Goal: Find specific page/section: Find specific page/section

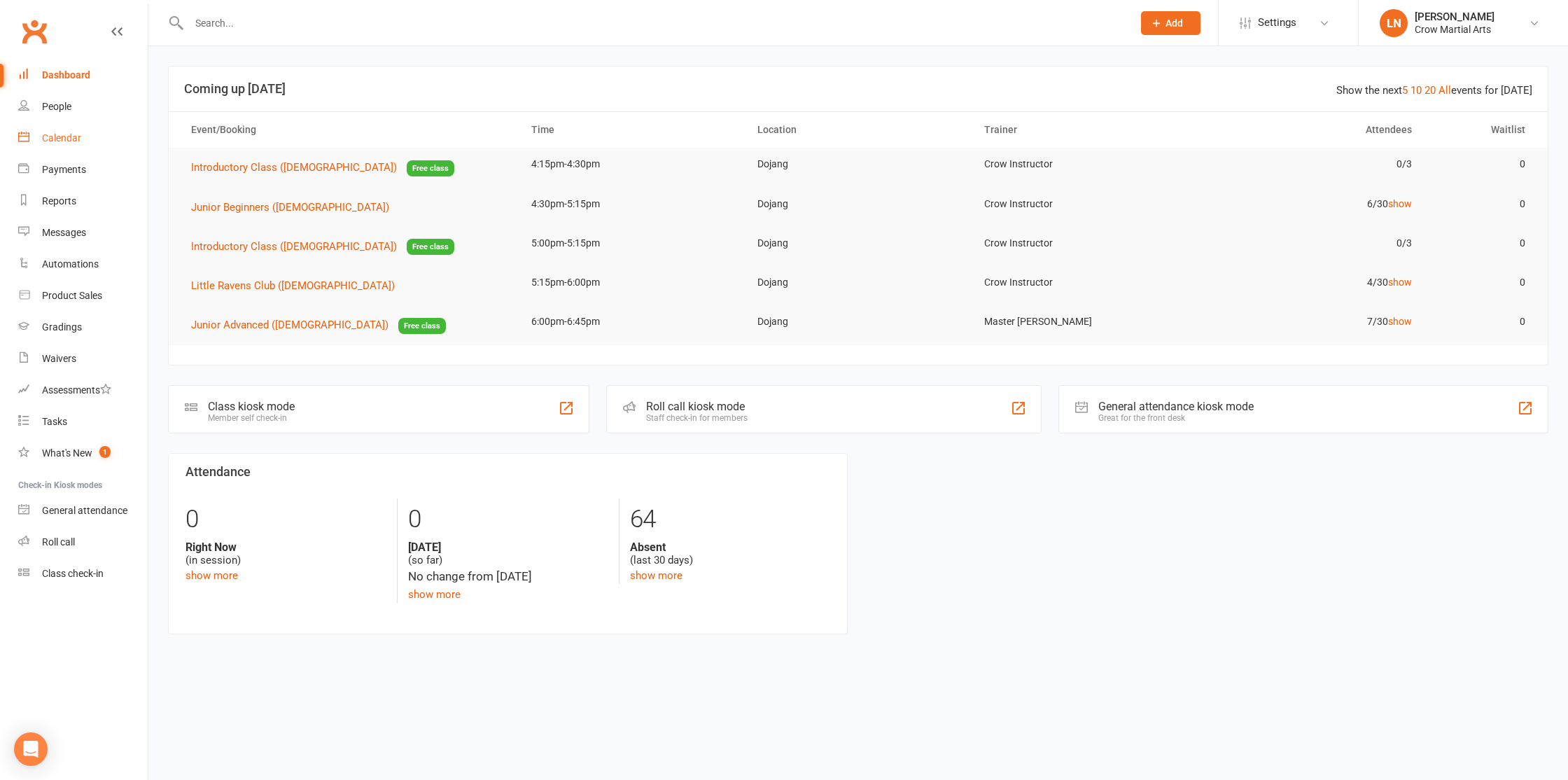
click at [76, 147] on link "Calendar" at bounding box center [82, 138] width 129 height 32
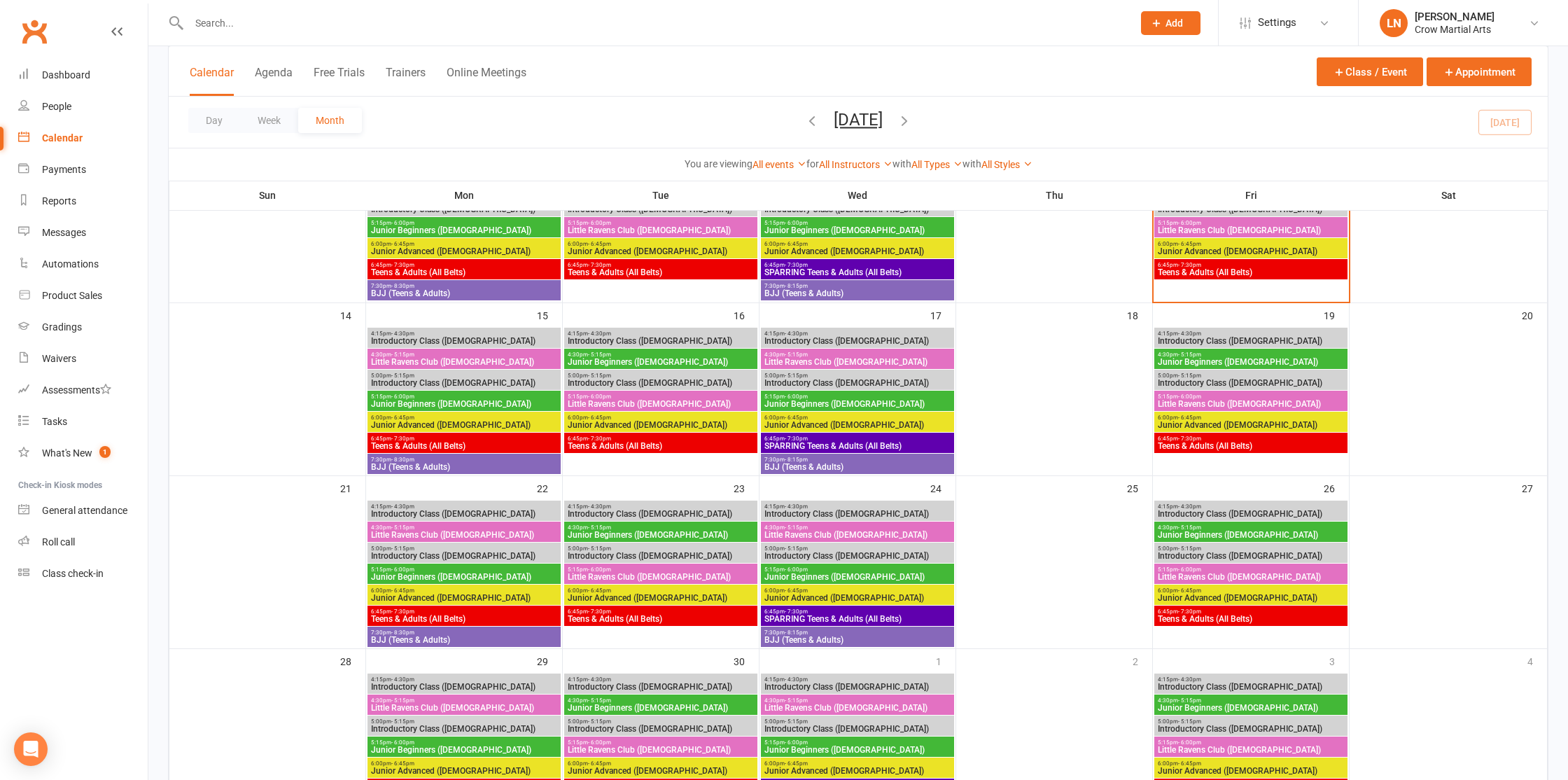
scroll to position [326, 0]
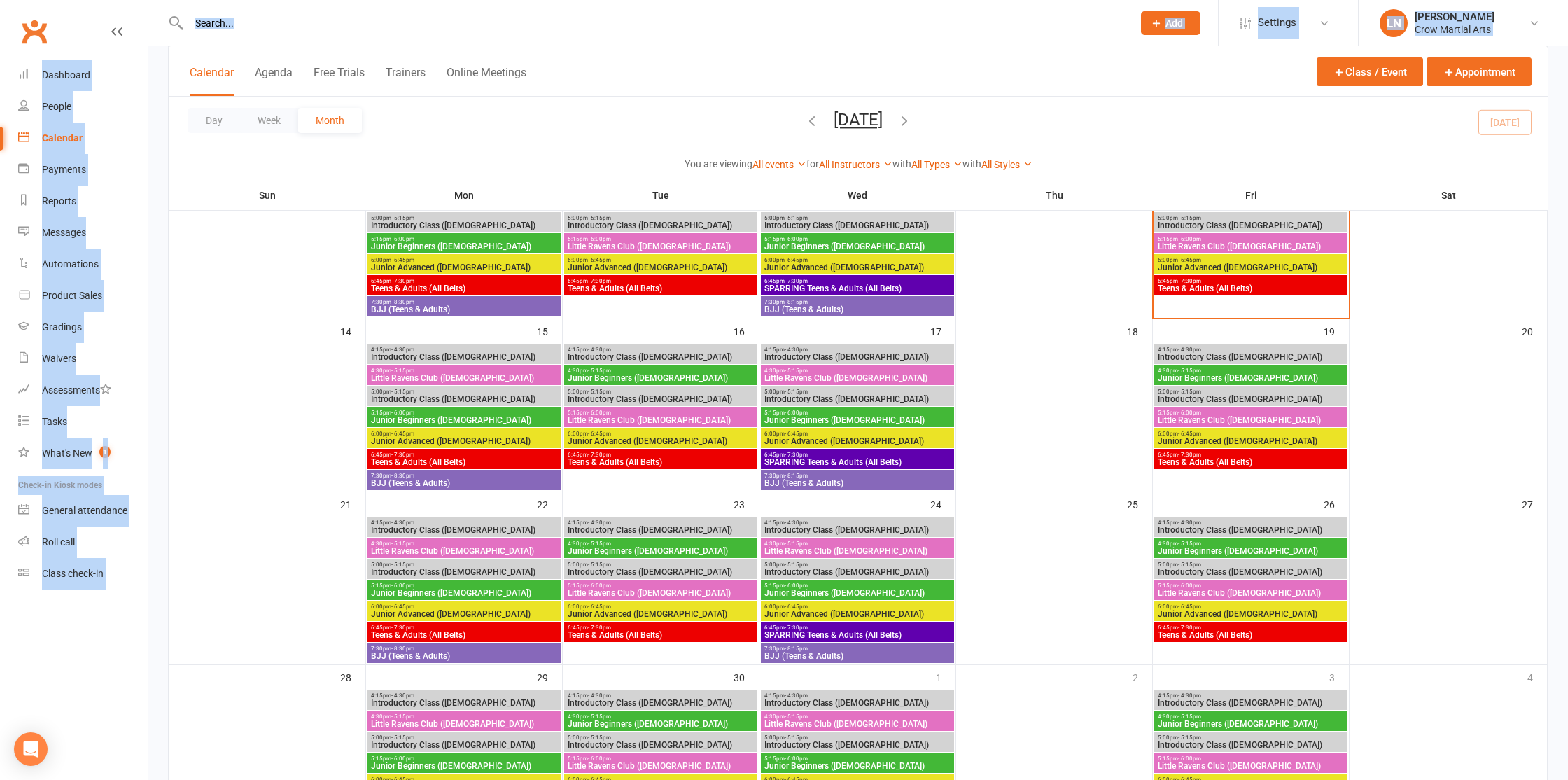
click at [355, 42] on ui-view "Prospect Member Non-attending contact Class / event Appointment Grading event T…" at bounding box center [784, 355] width 1568 height 1353
click at [357, 32] on input "text" at bounding box center [654, 23] width 938 height 19
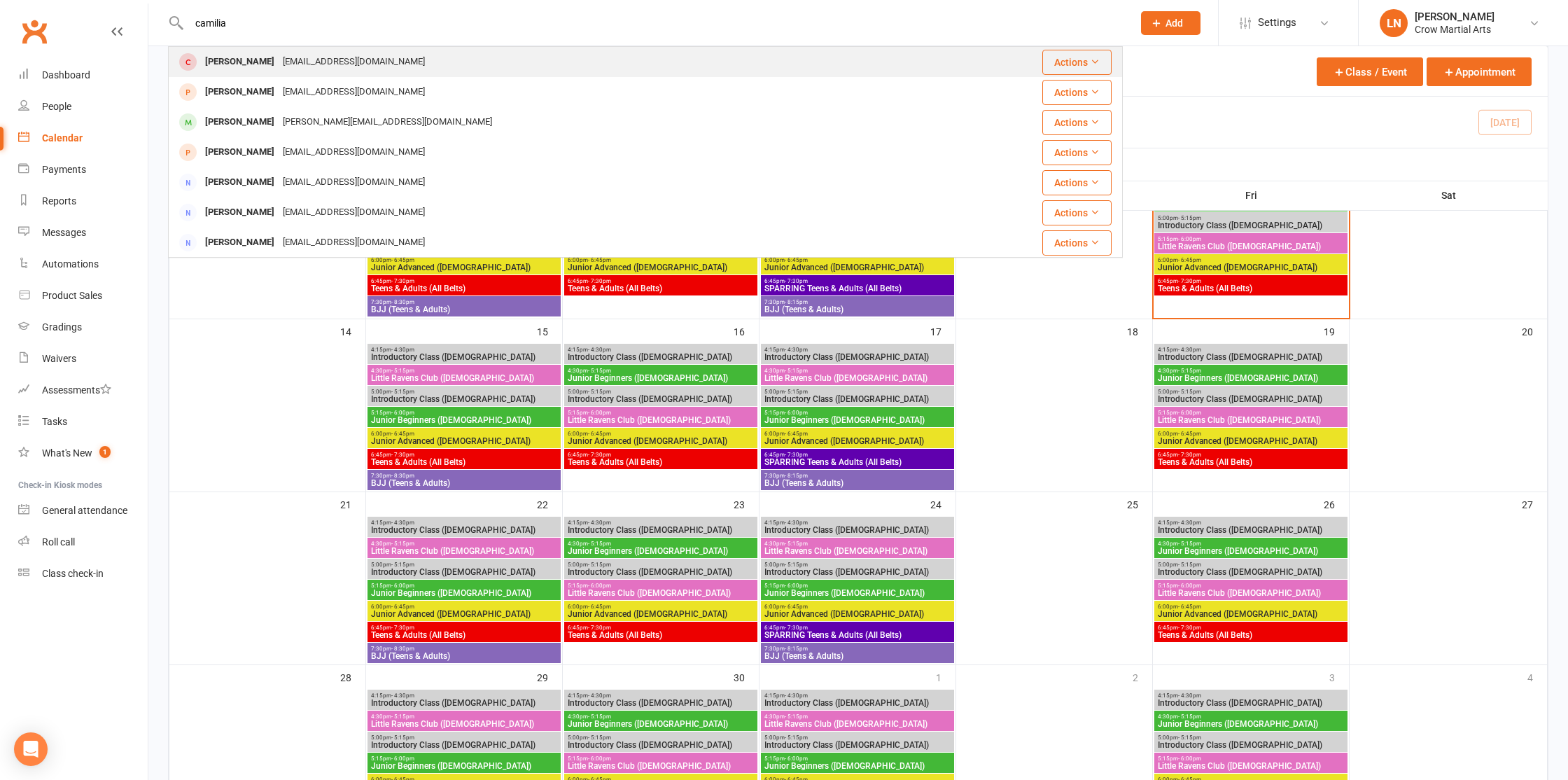
type input "camilia"
click at [250, 58] on div "[PERSON_NAME]" at bounding box center [240, 61] width 78 height 20
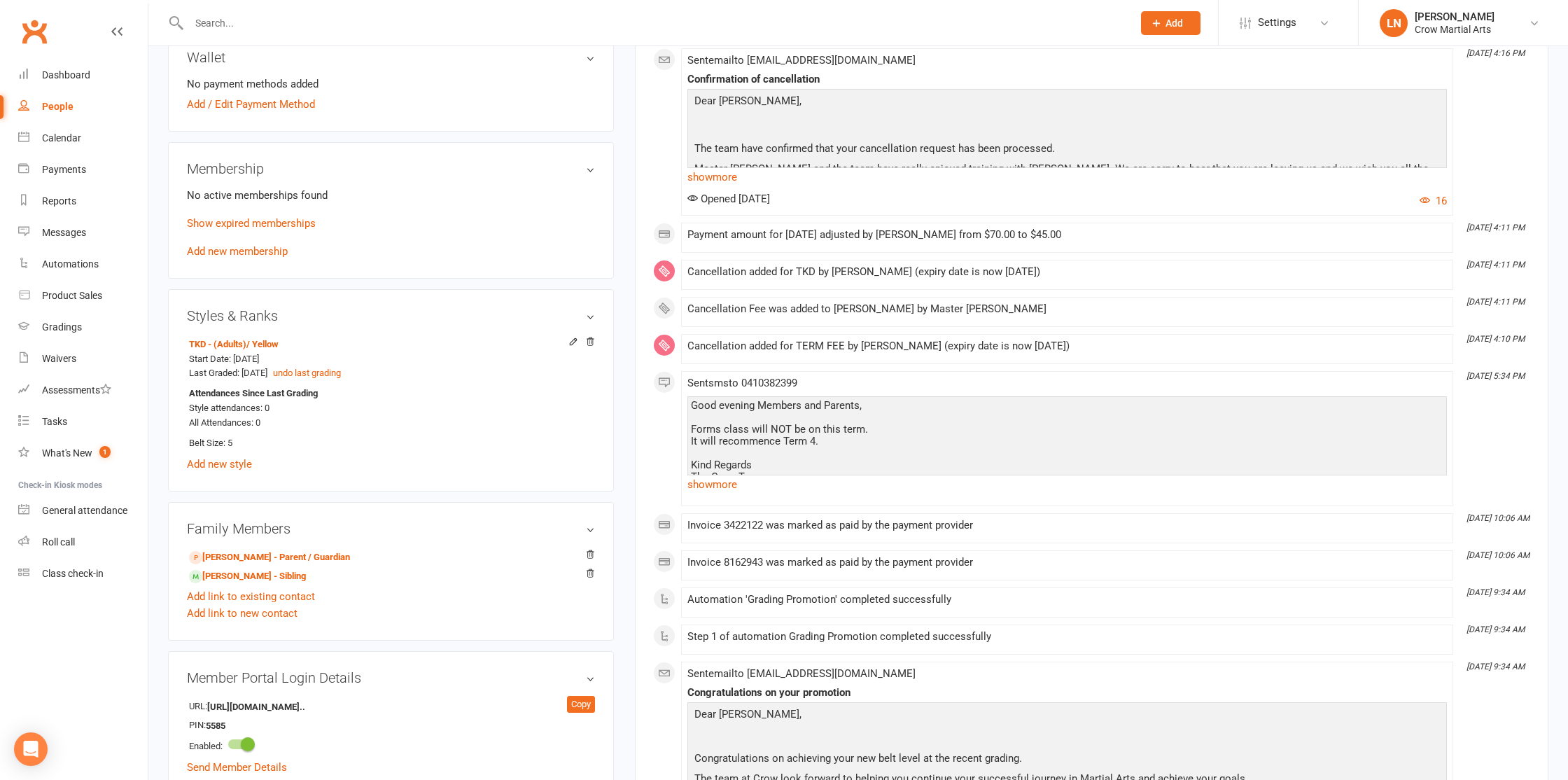
scroll to position [523, 0]
click at [229, 572] on link "[PERSON_NAME] - Sibling" at bounding box center [247, 574] width 117 height 14
